Goal: Information Seeking & Learning: Find specific fact

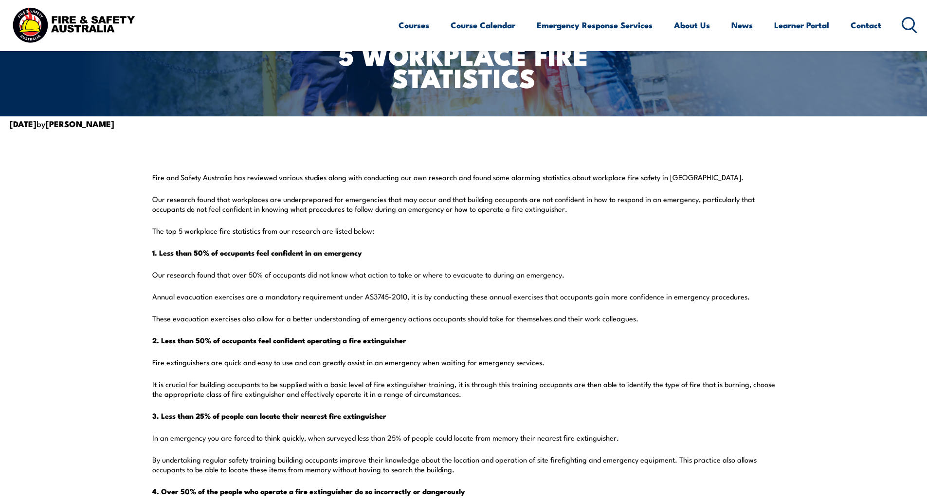
scroll to position [195, 0]
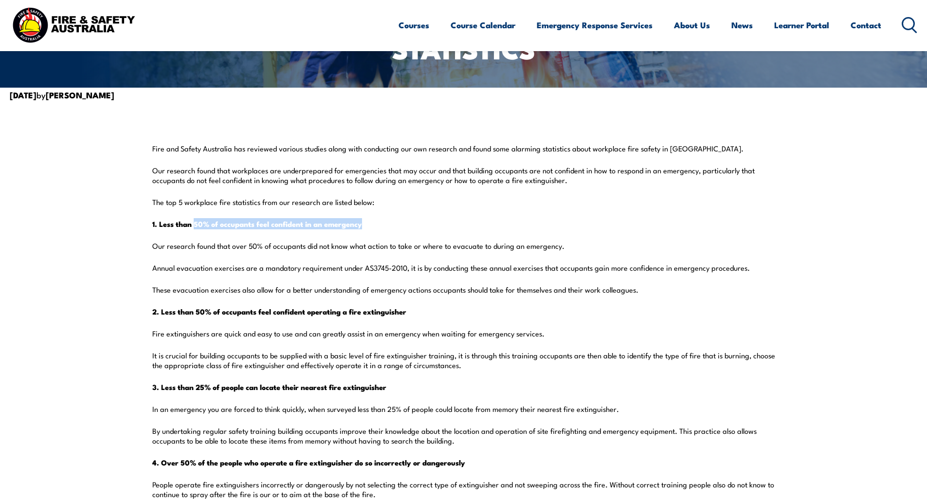
drag, startPoint x: 194, startPoint y: 221, endPoint x: 365, endPoint y: 223, distance: 171.4
click at [365, 223] on p "1. Less than 50% of occupants feel confident in an emergency" at bounding box center [463, 224] width 623 height 10
copy strong "50% of occupants feel confident in an emergency"
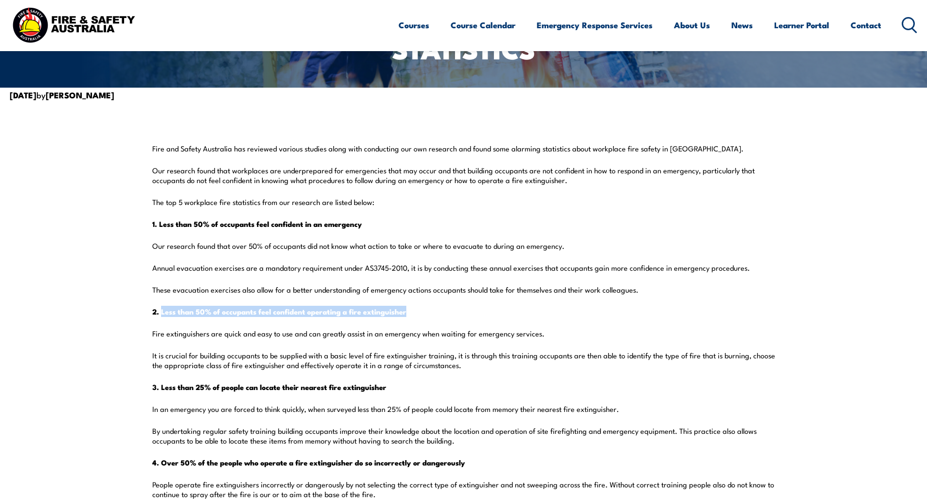
drag, startPoint x: 161, startPoint y: 311, endPoint x: 409, endPoint y: 312, distance: 248.3
click at [406, 312] on strong "2. Less than 50% of occupants feel confident operating a fire extinguisher" at bounding box center [279, 311] width 254 height 11
copy strong "Less than 50% of occupants feel confident operating a fire extinguisher"
click at [157, 385] on strong "3. Less than 25% of people can locate their nearest fire extinguisher" at bounding box center [269, 386] width 234 height 11
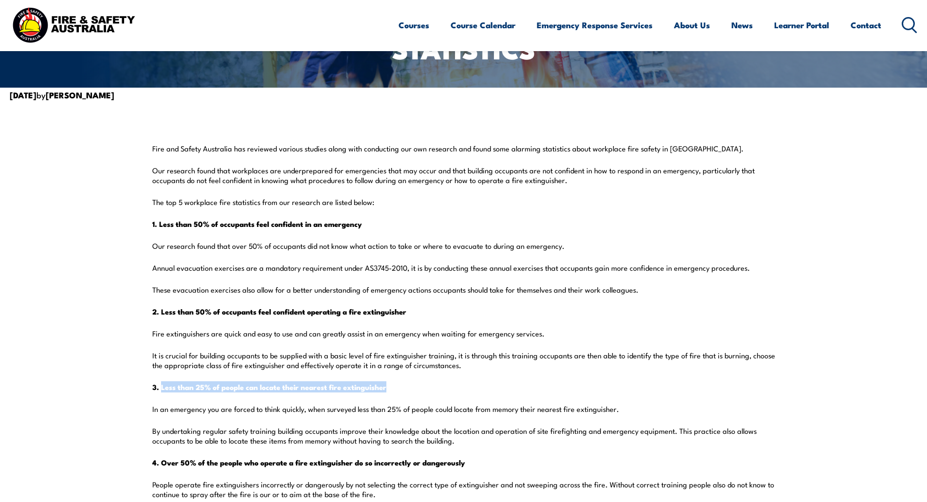
drag, startPoint x: 162, startPoint y: 387, endPoint x: 388, endPoint y: 386, distance: 226.3
click at [386, 386] on strong "3. Less than 25% of people can locate their nearest fire extinguisher" at bounding box center [269, 386] width 234 height 11
copy strong "Less than 25% of people can locate their nearest fire extinguisher"
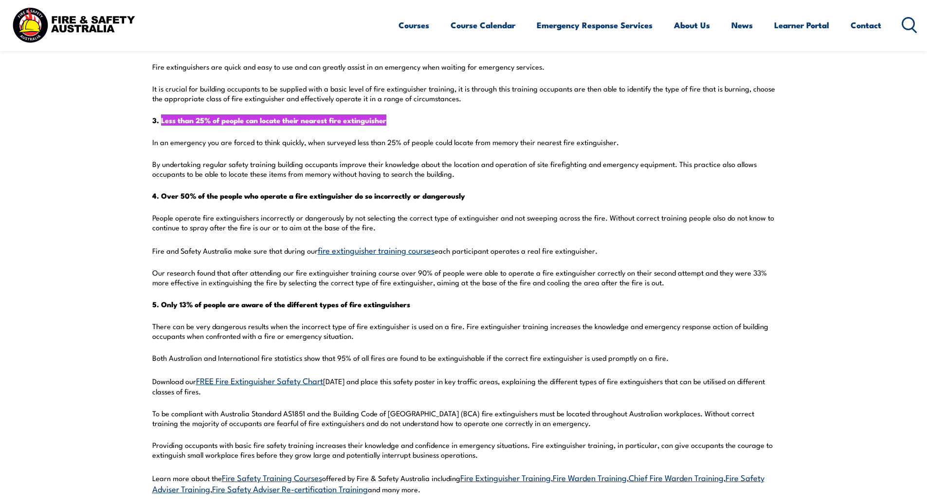
scroll to position [438, 0]
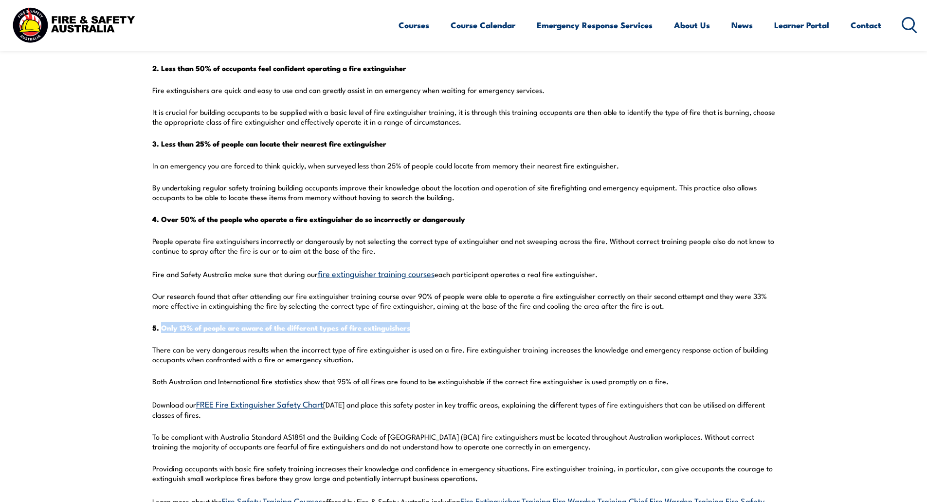
drag, startPoint x: 161, startPoint y: 327, endPoint x: 414, endPoint y: 329, distance: 252.6
click at [414, 329] on p "5. Only 13% of people are aware of the different types of fire extinguishers" at bounding box center [463, 328] width 623 height 10
copy strong "Only 13% of people are aware of the different types of fire extinguishers"
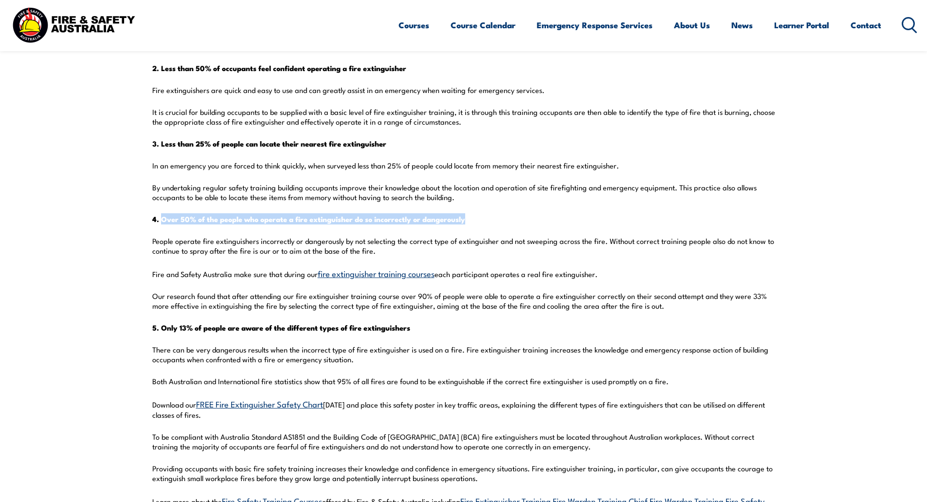
drag, startPoint x: 163, startPoint y: 221, endPoint x: 468, endPoint y: 218, distance: 304.7
click at [465, 218] on strong "4. Over 50% of the people who operate a fire extinguisher do so incorrectly or …" at bounding box center [308, 218] width 313 height 11
copy strong "Over 50% of the people who operate a fire extinguisher do so incorrectly or dan…"
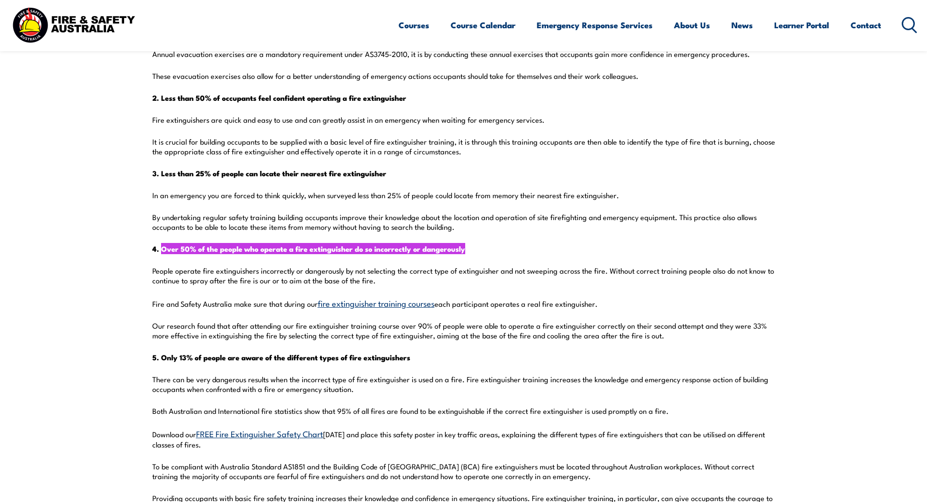
scroll to position [243, 0]
